Goal: Find specific page/section: Find specific page/section

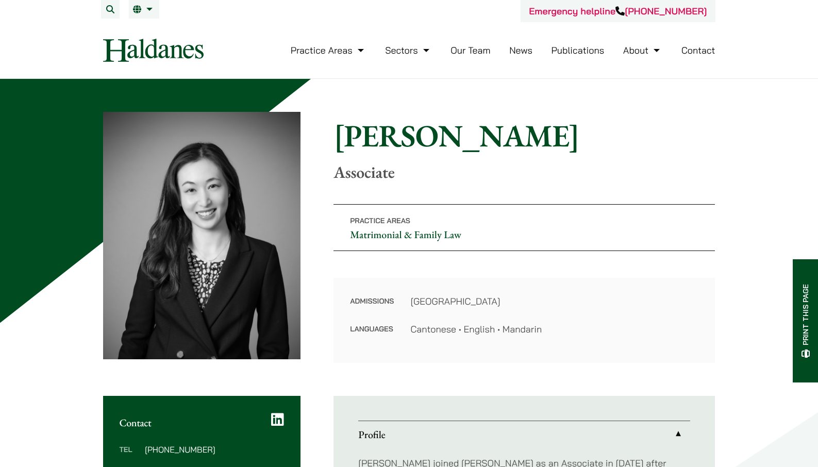
click at [467, 51] on link "Our Team" at bounding box center [470, 50] width 40 height 12
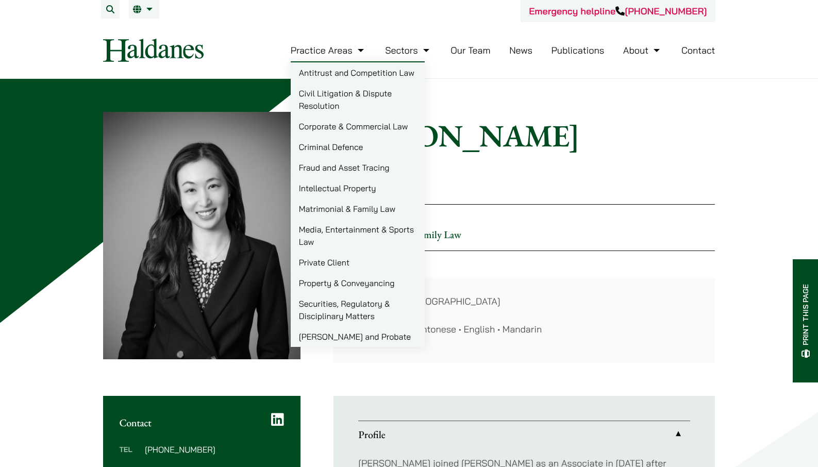
click at [152, 47] on img at bounding box center [153, 50] width 100 height 23
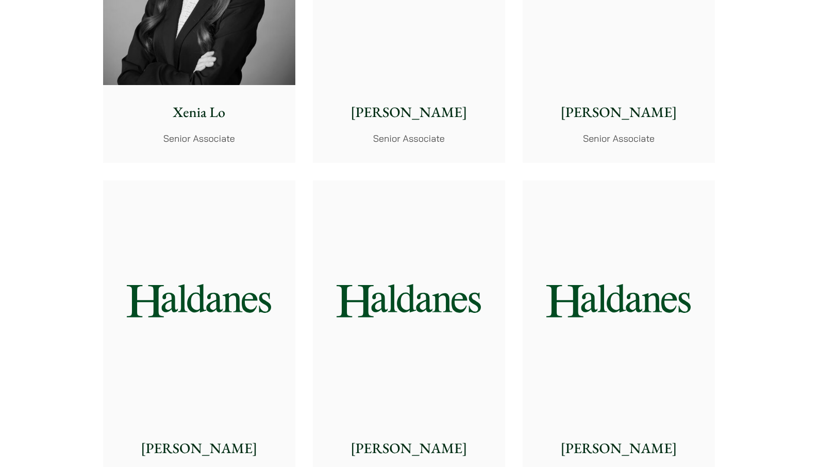
scroll to position [3037, 0]
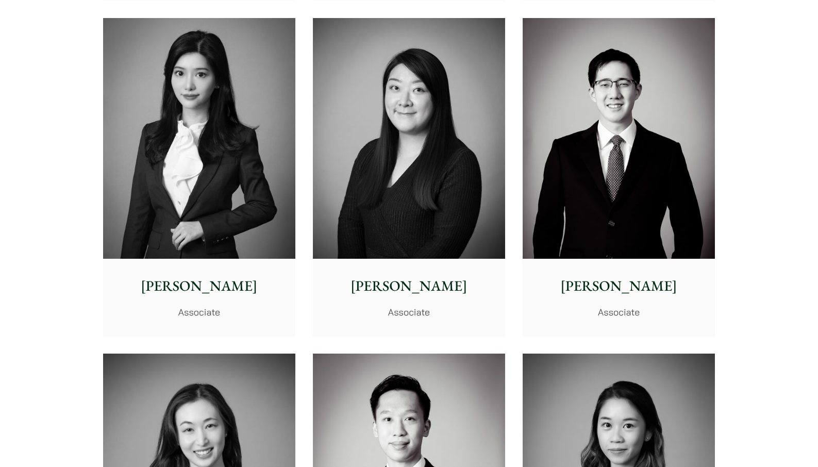
click at [73, 229] on div "Partners [PERSON_NAME] Partner, Solicitor Advocate [PERSON_NAME] Partner [PERSO…" at bounding box center [409, 12] width 818 height 5630
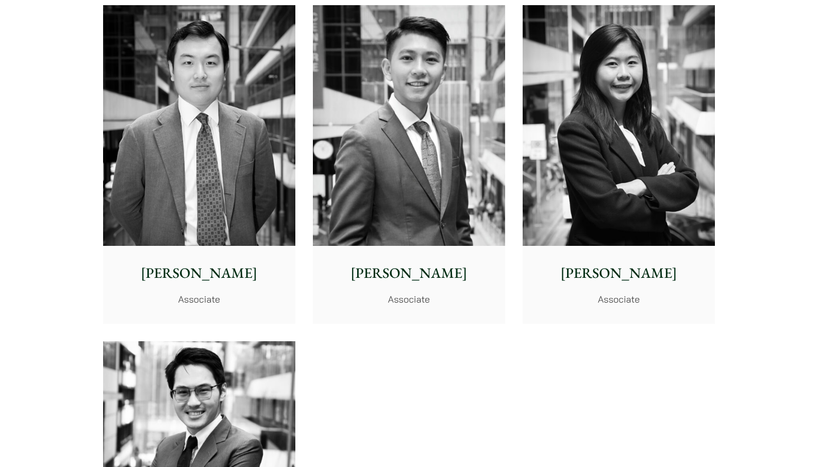
scroll to position [3832, 0]
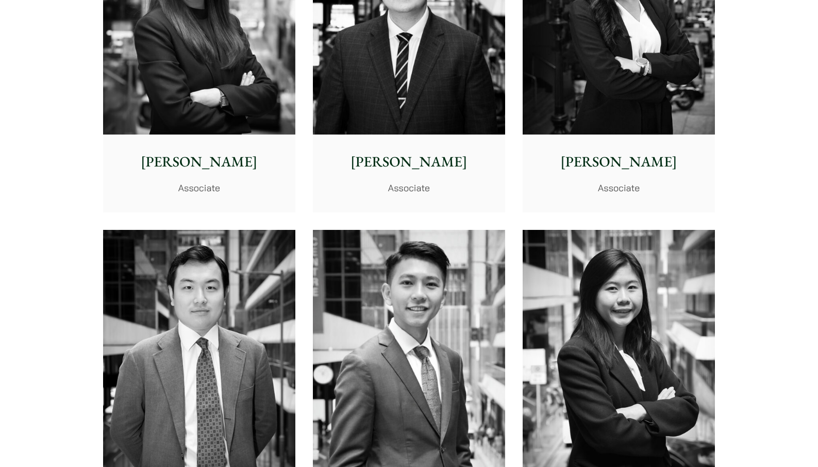
click at [673, 64] on img at bounding box center [618, 14] width 192 height 241
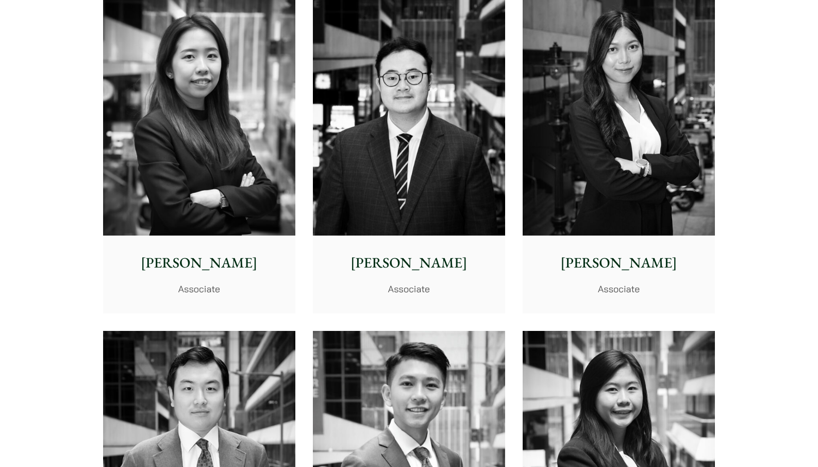
scroll to position [3731, 0]
